Goal: Use online tool/utility: Utilize a website feature to perform a specific function

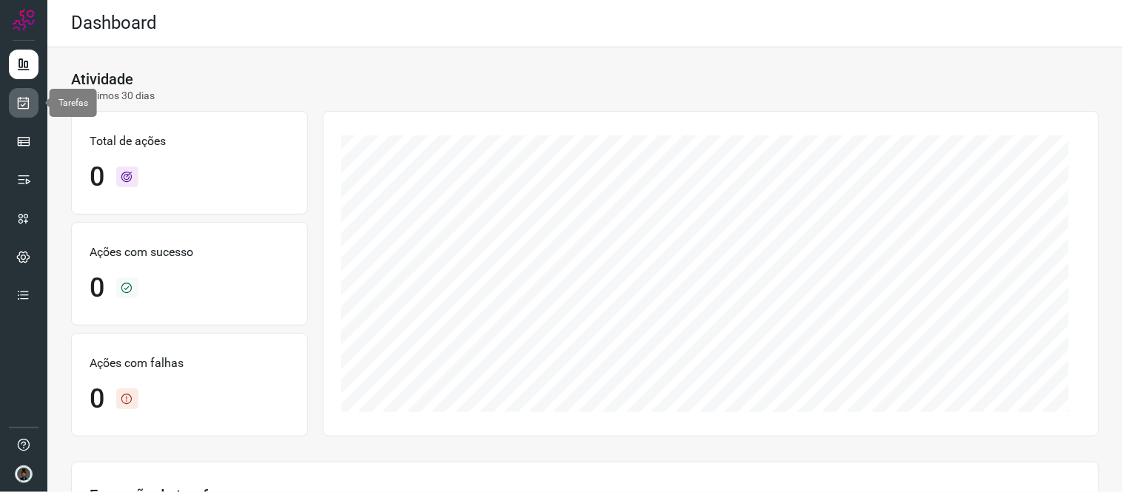
click at [26, 105] on icon at bounding box center [24, 103] width 16 height 15
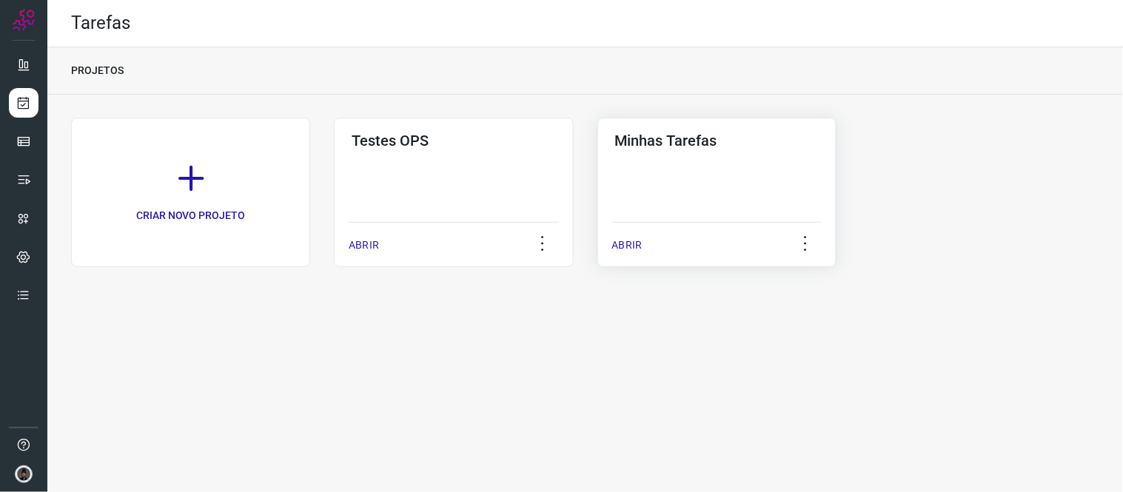
click at [682, 203] on div "Minhas Tarefas ABRIR" at bounding box center [717, 193] width 239 height 150
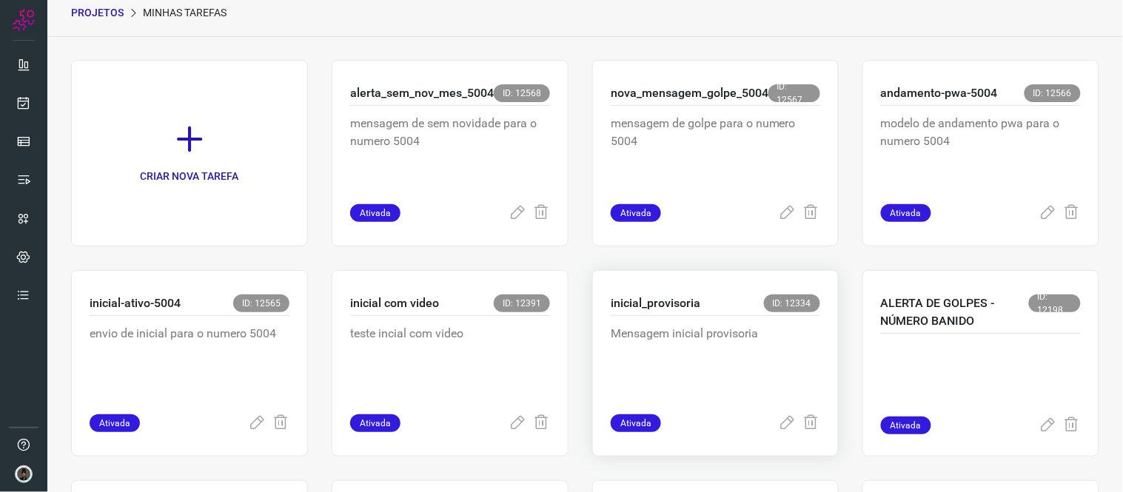
scroll to position [82, 0]
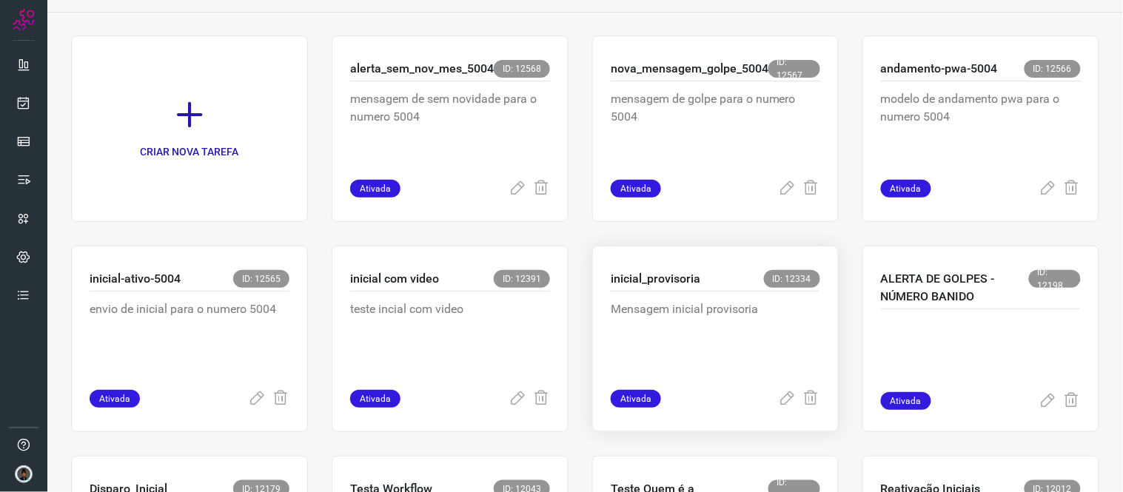
click at [695, 345] on p "Mensagem inicial provisoria" at bounding box center [716, 338] width 210 height 74
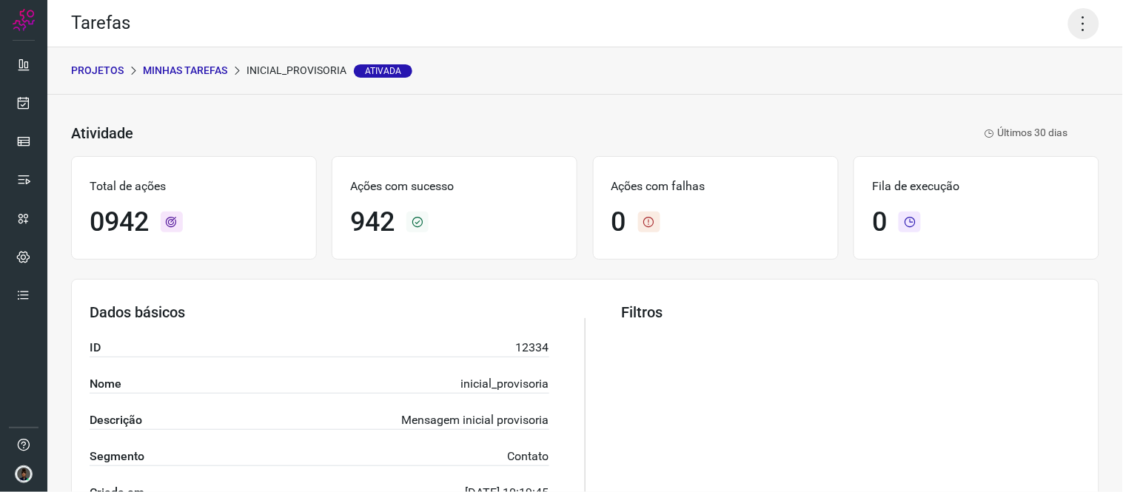
click at [1076, 23] on icon at bounding box center [1083, 23] width 31 height 31
click at [989, 90] on li "Executar" at bounding box center [1019, 96] width 135 height 24
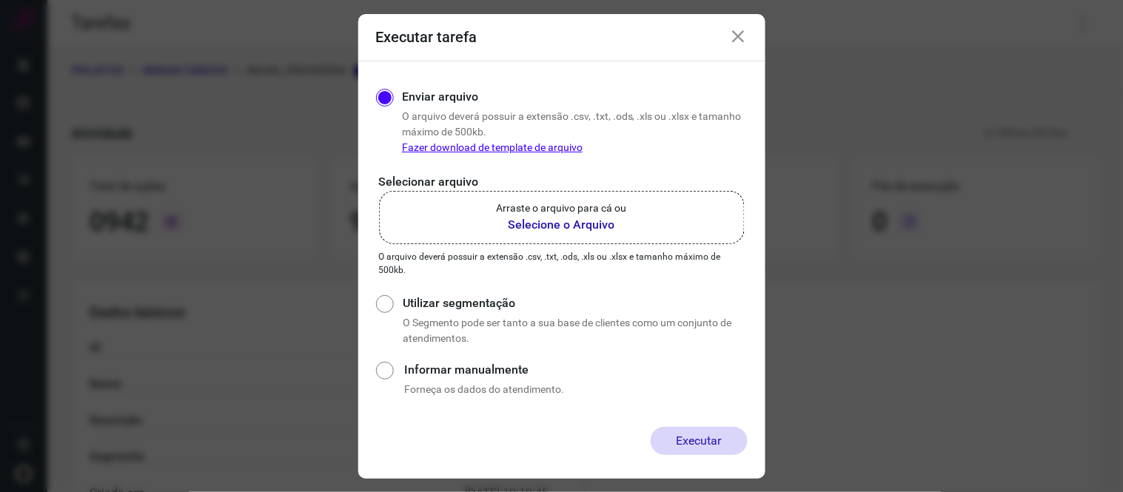
click at [585, 187] on p "Selecionar arquivo" at bounding box center [562, 182] width 366 height 18
click at [578, 216] on b "Selecione o Arquivo" at bounding box center [562, 225] width 130 height 18
click at [0, 0] on input "Arraste o arquivo para cá ou Selecione o Arquivo" at bounding box center [0, 0] width 0 height 0
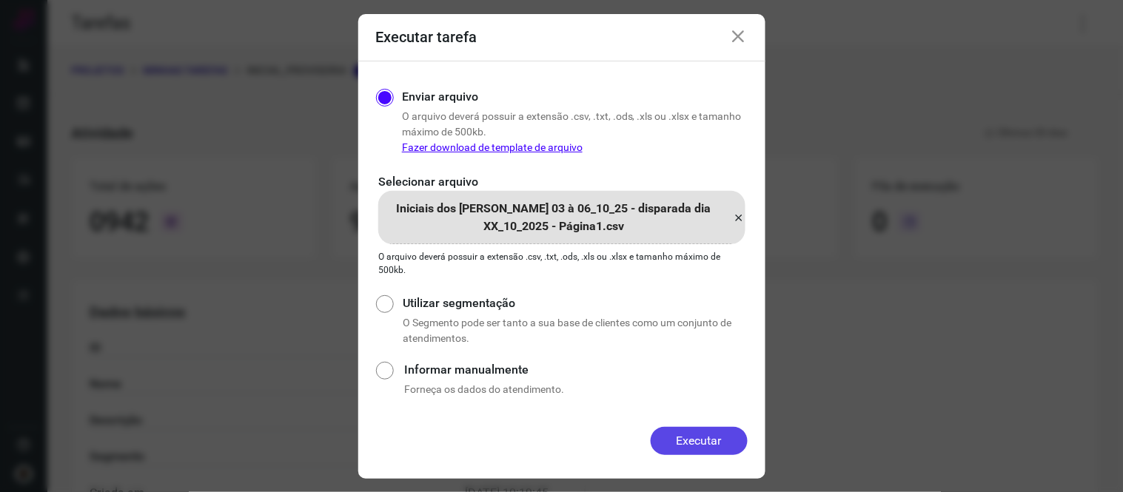
click at [727, 452] on button "Executar" at bounding box center [699, 441] width 97 height 28
